Goal: Check status: Check status

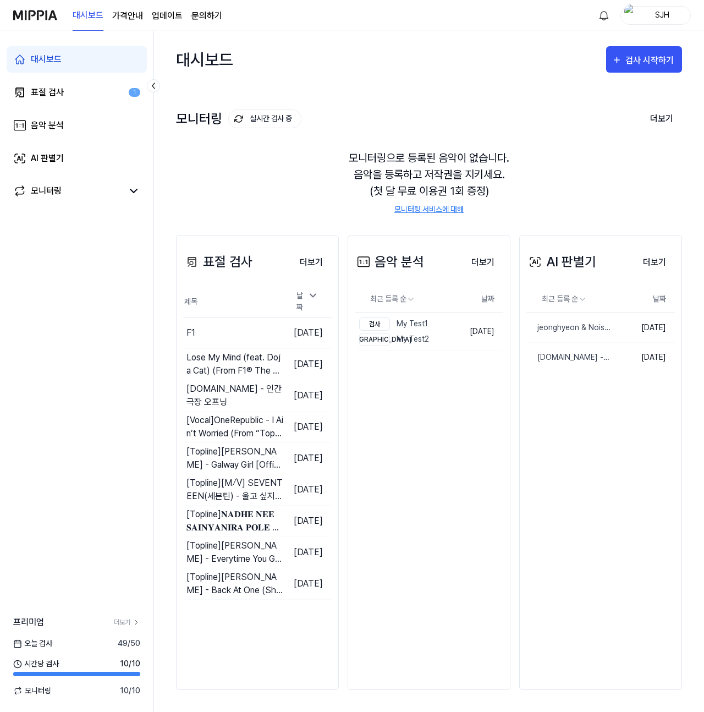
click at [660, 14] on div "SJH" at bounding box center [662, 15] width 43 height 12
click at [594, 86] on link "계정" at bounding box center [620, 82] width 126 height 12
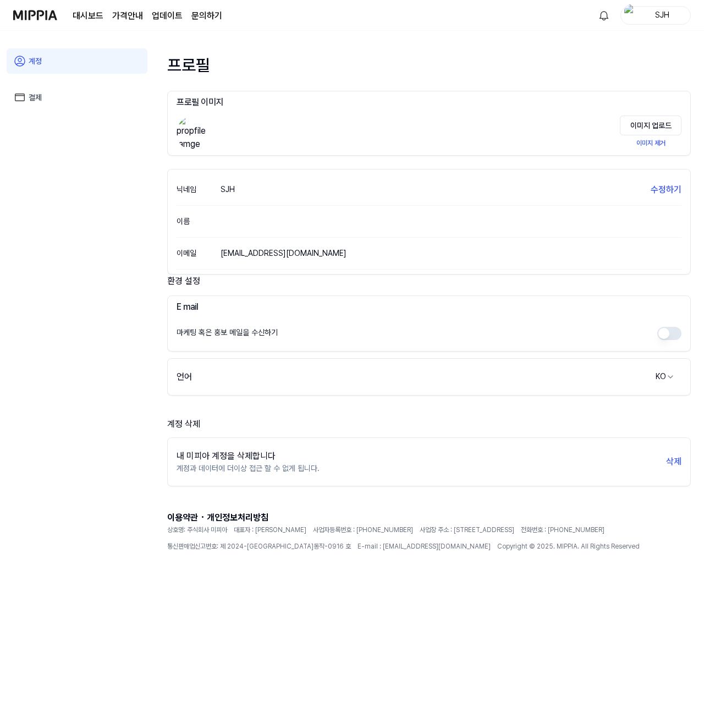
click at [56, 92] on link "결제" at bounding box center [77, 97] width 141 height 25
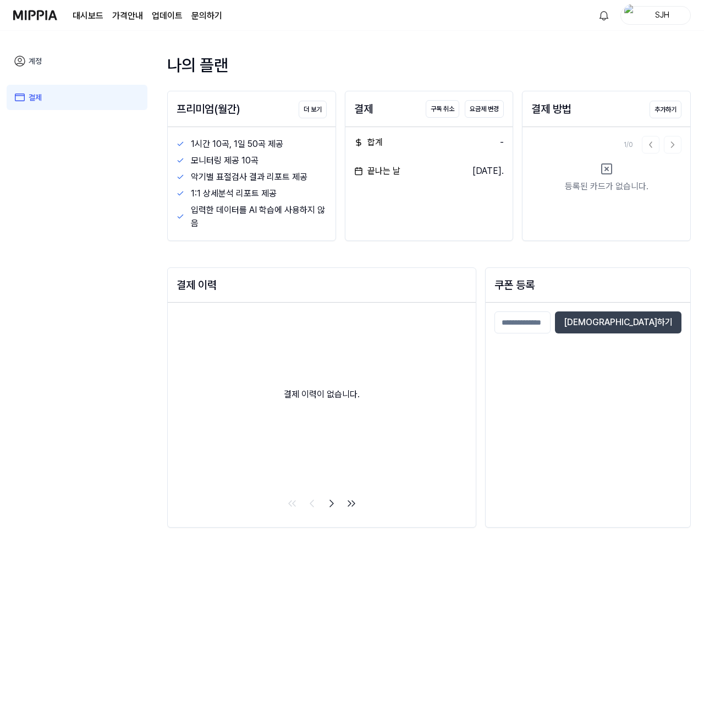
click at [550, 315] on input at bounding box center [522, 322] width 56 height 22
click at [669, 322] on button "[DEMOGRAPHIC_DATA]하기" at bounding box center [618, 322] width 126 height 22
click at [548, 320] on input at bounding box center [522, 322] width 56 height 22
type input "*"
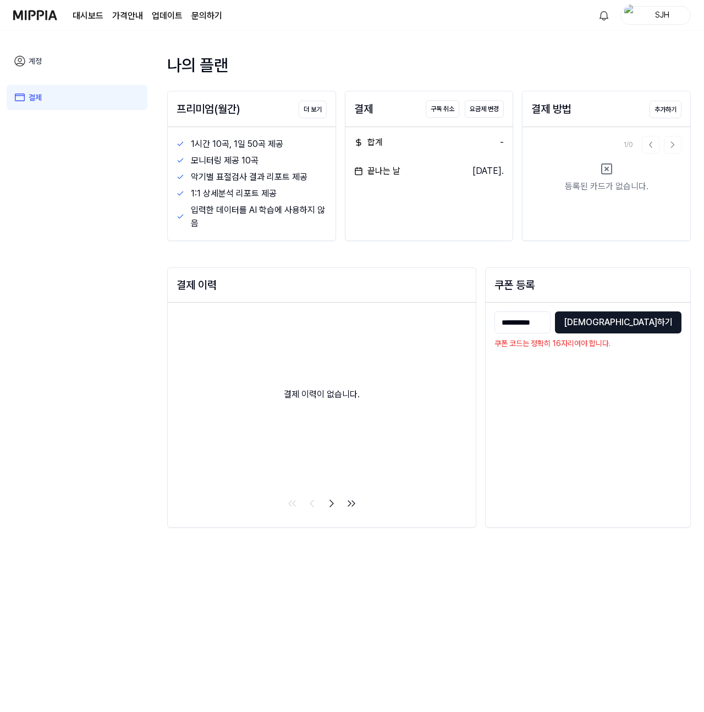
type input "**********"
click at [653, 332] on button "[DEMOGRAPHIC_DATA]하기" at bounding box center [618, 322] width 126 height 22
click at [646, 316] on button "[DEMOGRAPHIC_DATA]하기" at bounding box center [618, 322] width 126 height 22
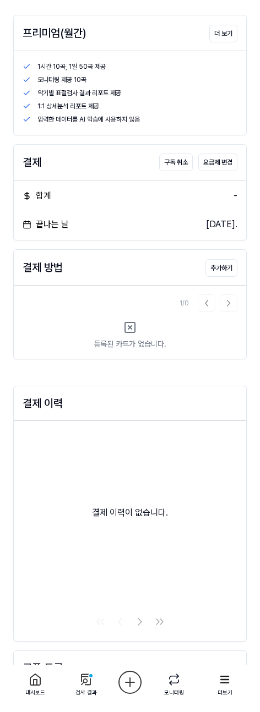
scroll to position [124, 0]
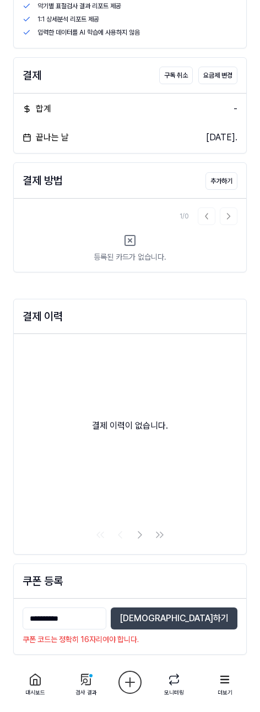
click at [106, 625] on input "**********" at bounding box center [65, 618] width 84 height 22
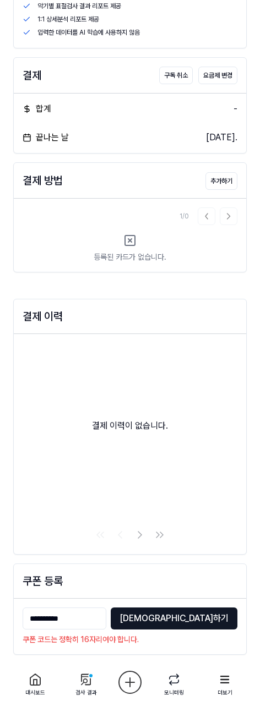
click at [208, 618] on button "[DEMOGRAPHIC_DATA]하기" at bounding box center [174, 618] width 126 height 22
